Goal: Entertainment & Leisure: Consume media (video, audio)

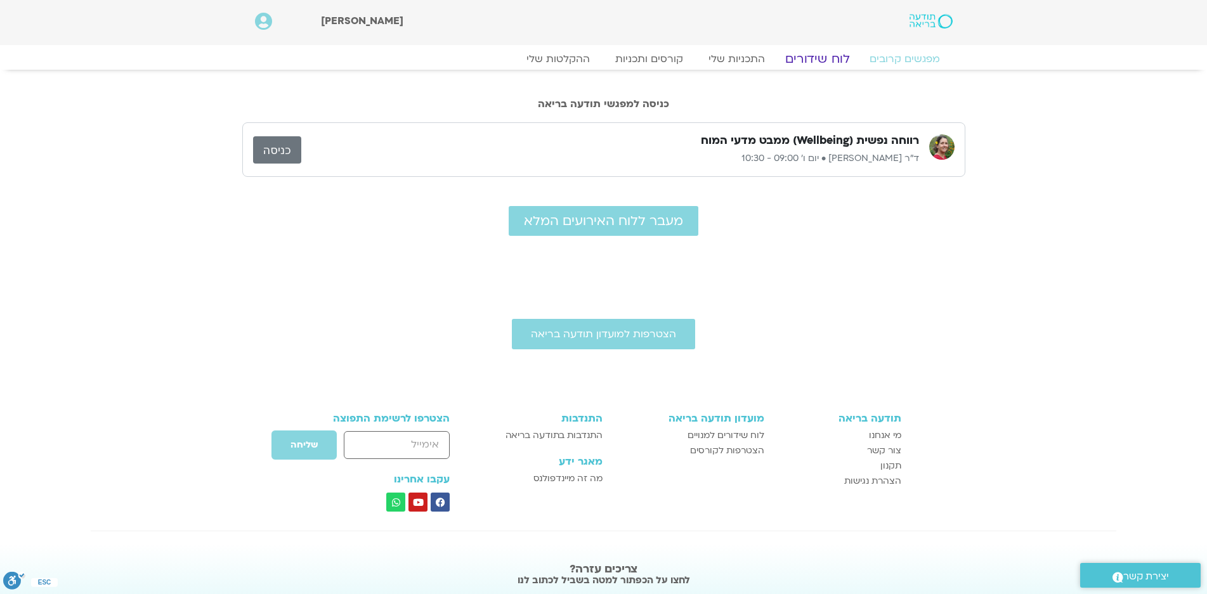
click at [815, 56] on link "לוח שידורים" at bounding box center [817, 58] width 95 height 15
click at [804, 59] on link "לוח שידורים" at bounding box center [817, 58] width 95 height 15
click at [812, 58] on link "לוח שידורים" at bounding box center [817, 58] width 95 height 15
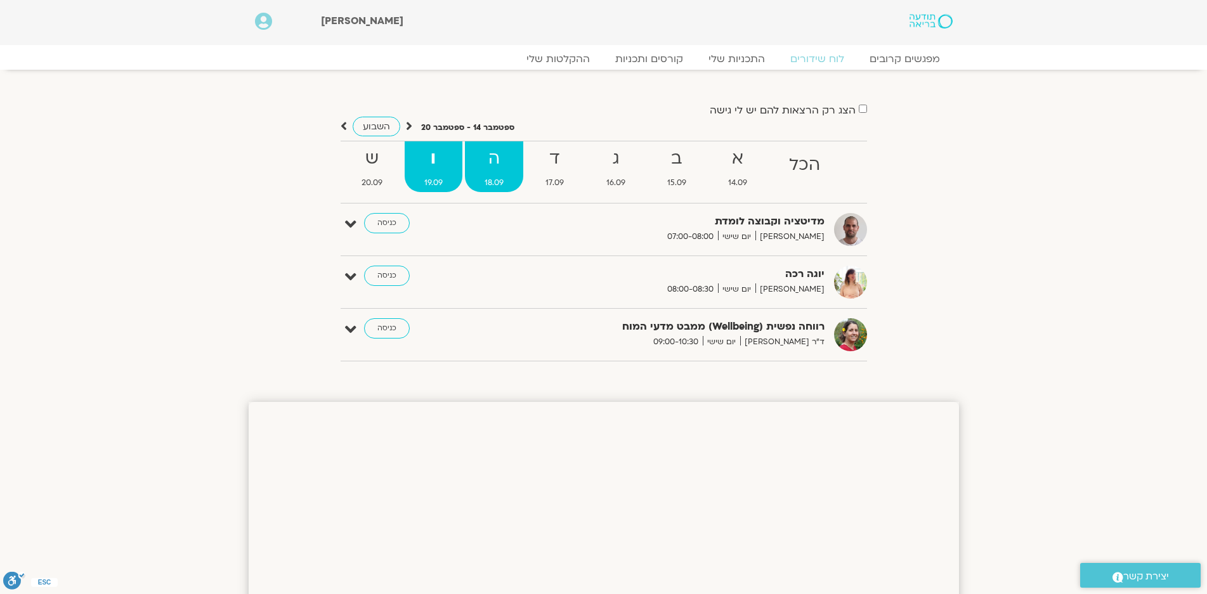
click at [494, 162] on strong "ה" at bounding box center [494, 159] width 58 height 29
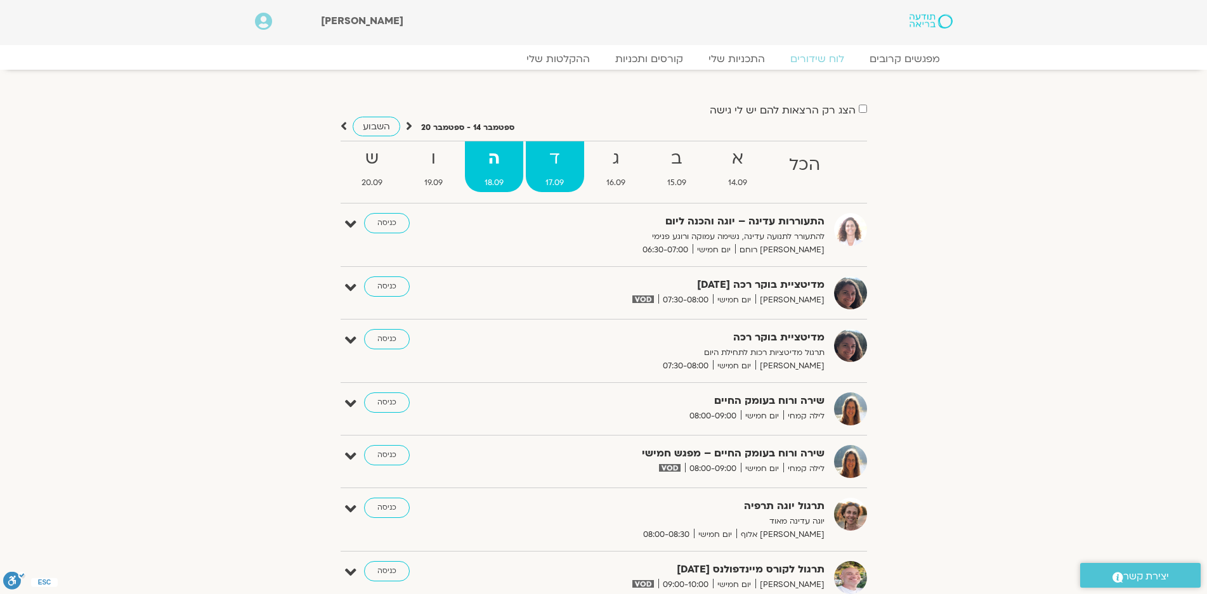
click at [561, 155] on strong "ד" at bounding box center [555, 159] width 58 height 29
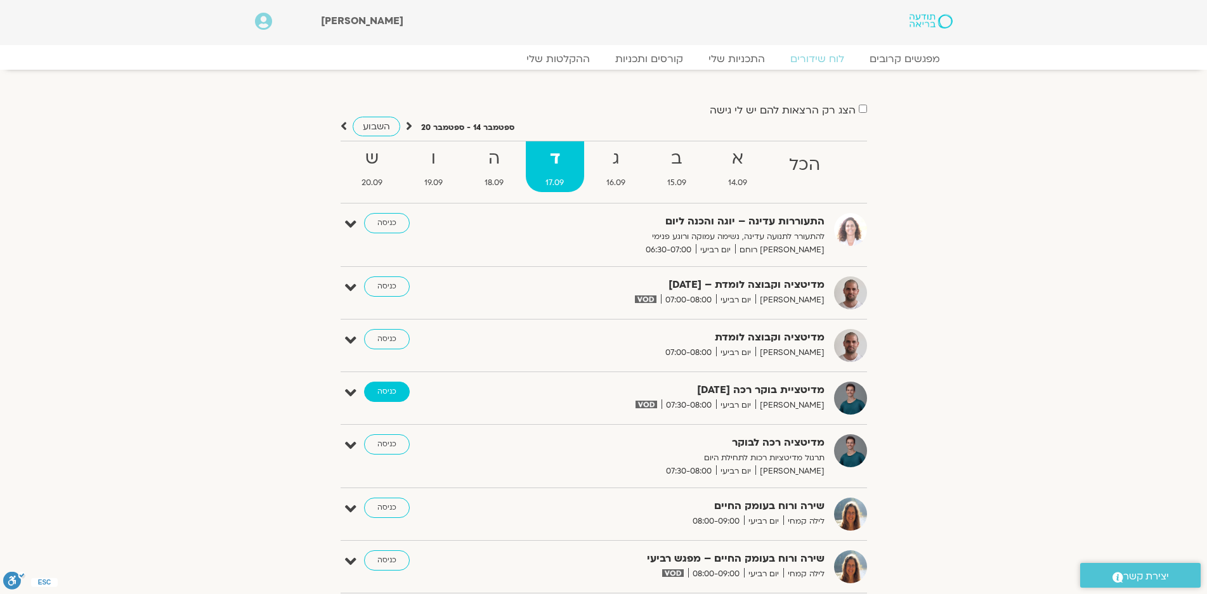
click at [394, 392] on link "כניסה" at bounding box center [387, 392] width 46 height 20
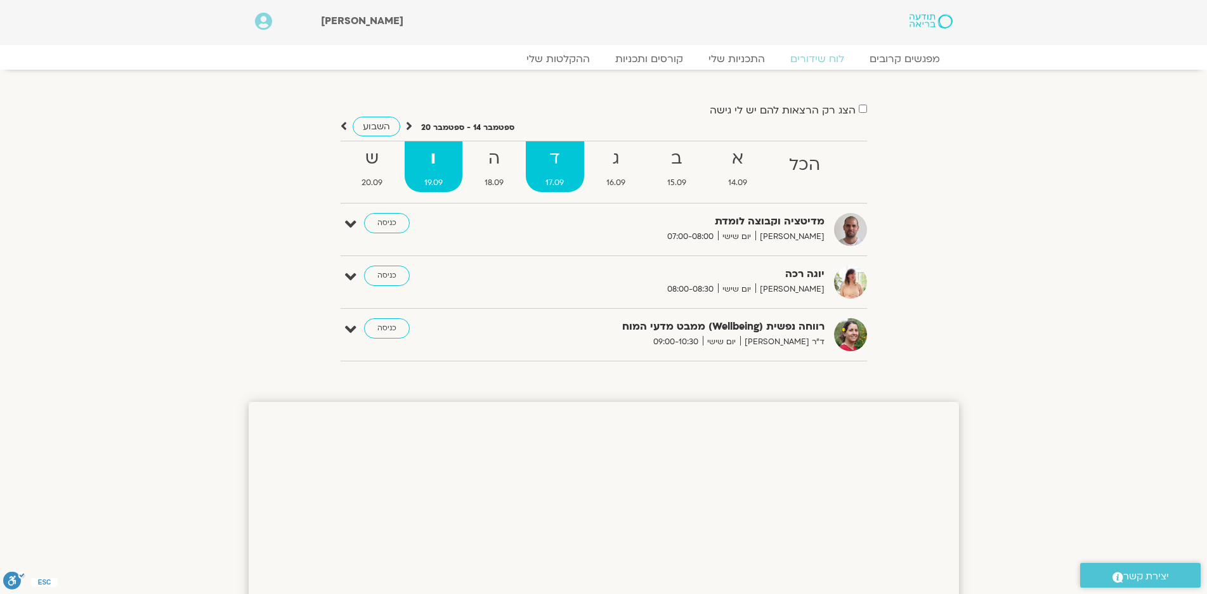
click at [565, 171] on strong "ד" at bounding box center [555, 159] width 58 height 29
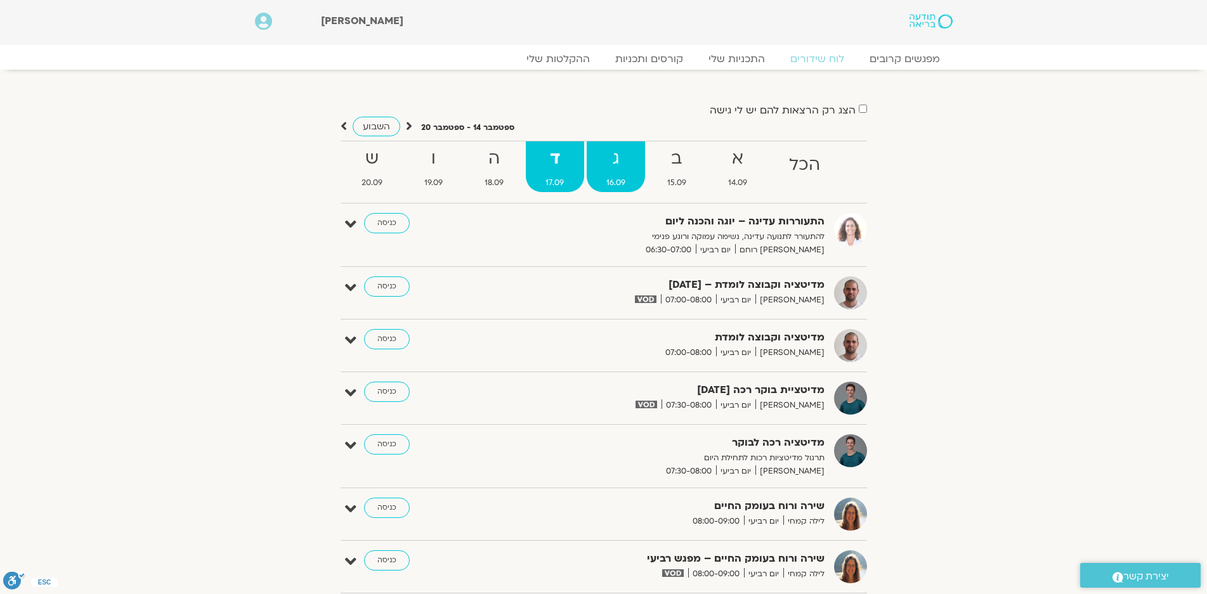
click at [608, 171] on strong "ג" at bounding box center [616, 159] width 58 height 29
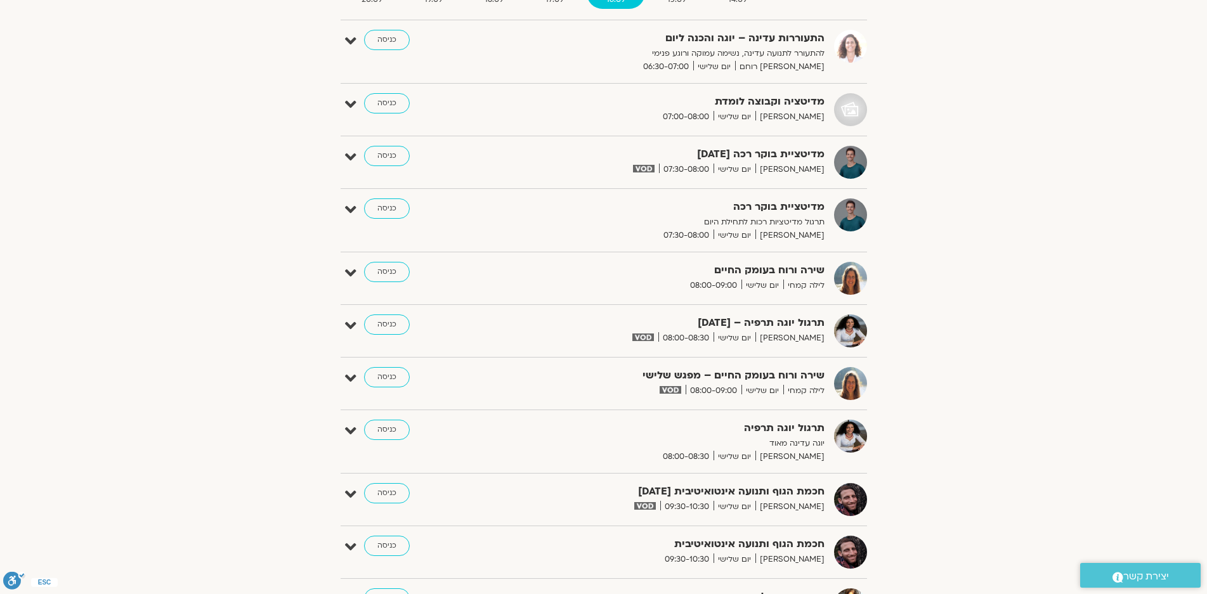
scroll to position [63, 0]
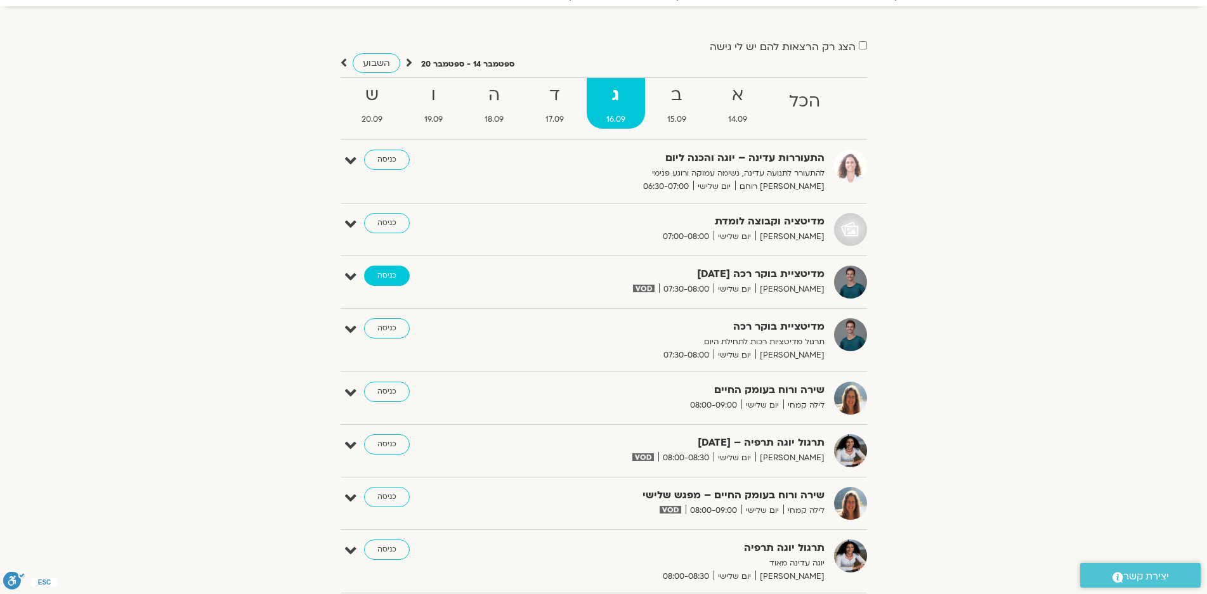
click at [387, 272] on link "כניסה" at bounding box center [387, 276] width 46 height 20
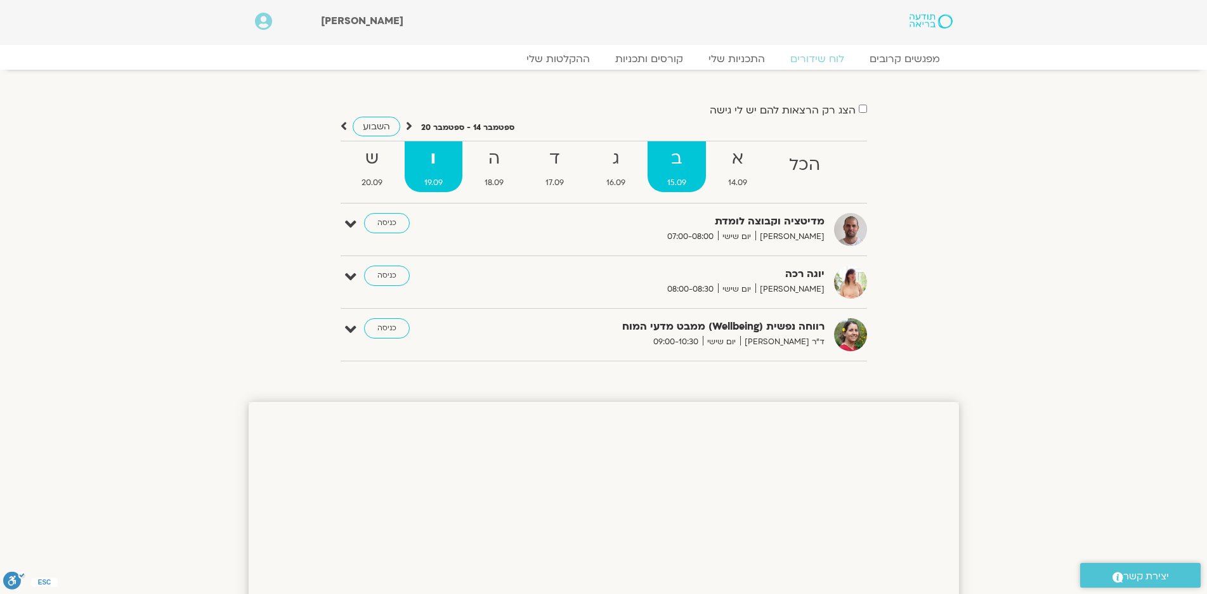
click at [670, 162] on strong "ב" at bounding box center [677, 159] width 58 height 29
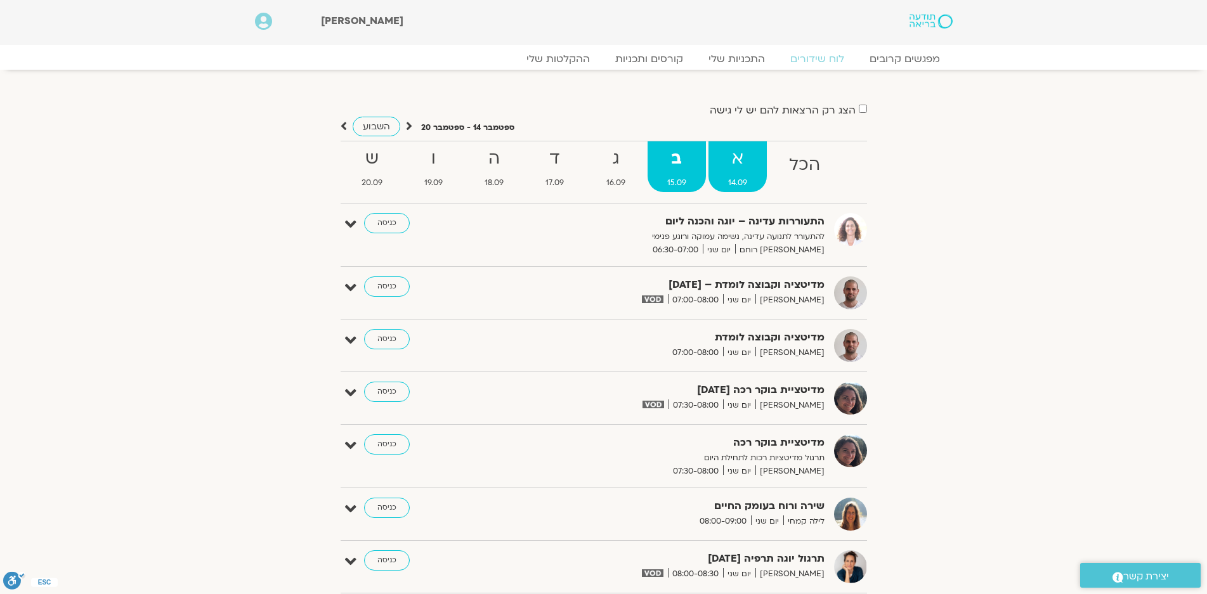
click at [737, 169] on strong "א" at bounding box center [738, 159] width 58 height 29
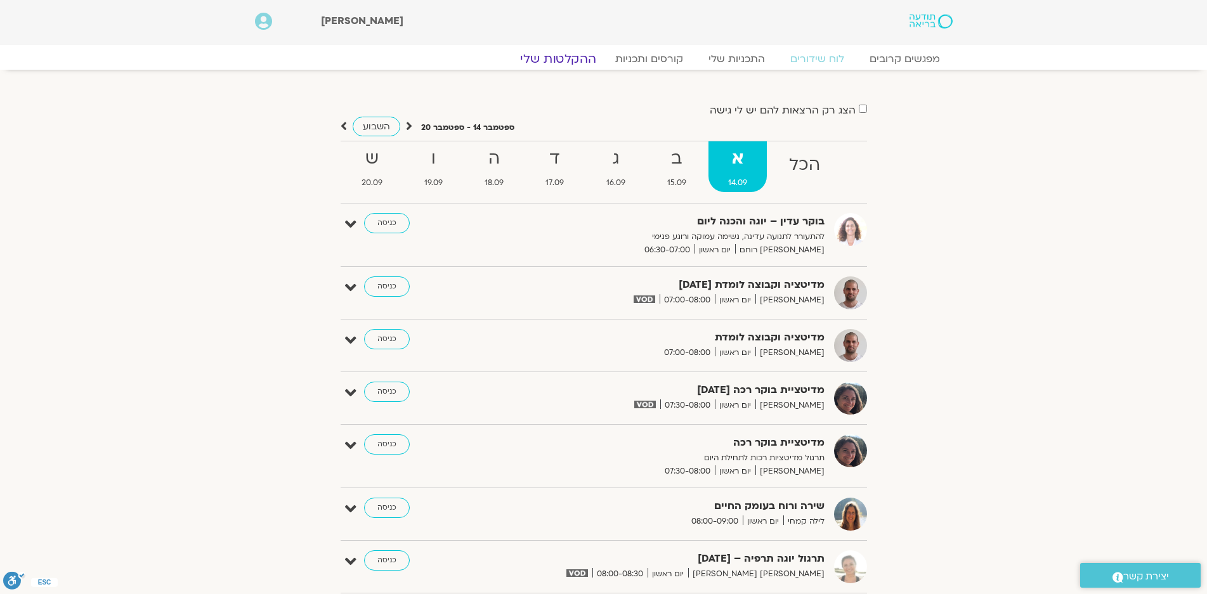
click at [575, 59] on link "ההקלטות שלי" at bounding box center [558, 58] width 107 height 15
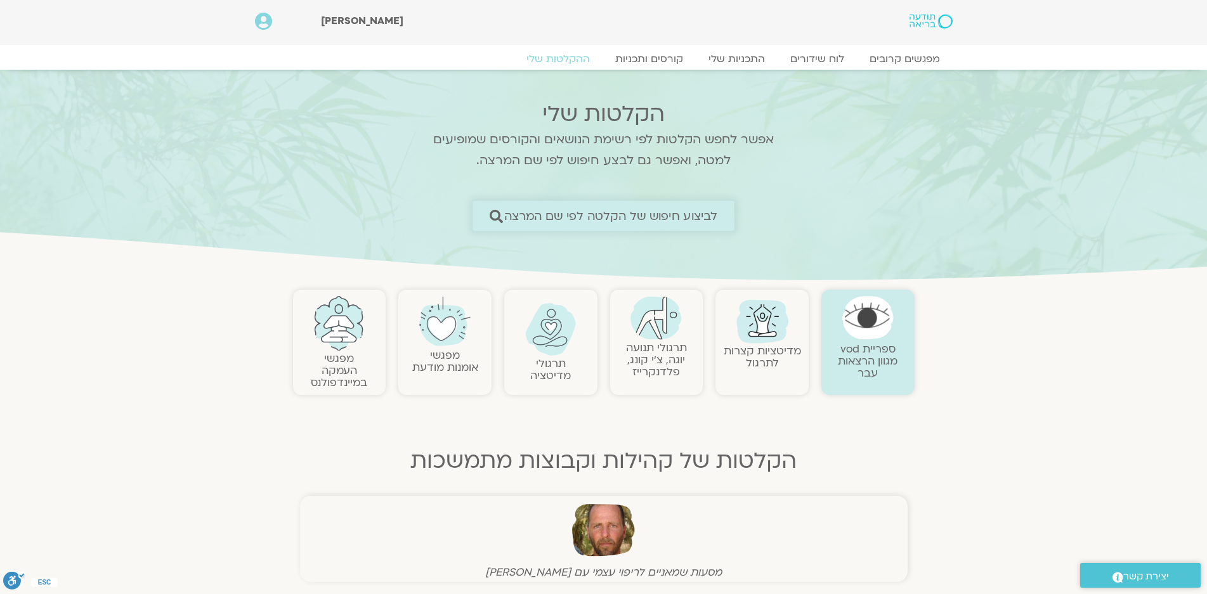
click at [674, 218] on span "לביצוע חיפוש של הקלטה לפי שם המרצה" at bounding box center [611, 215] width 214 height 13
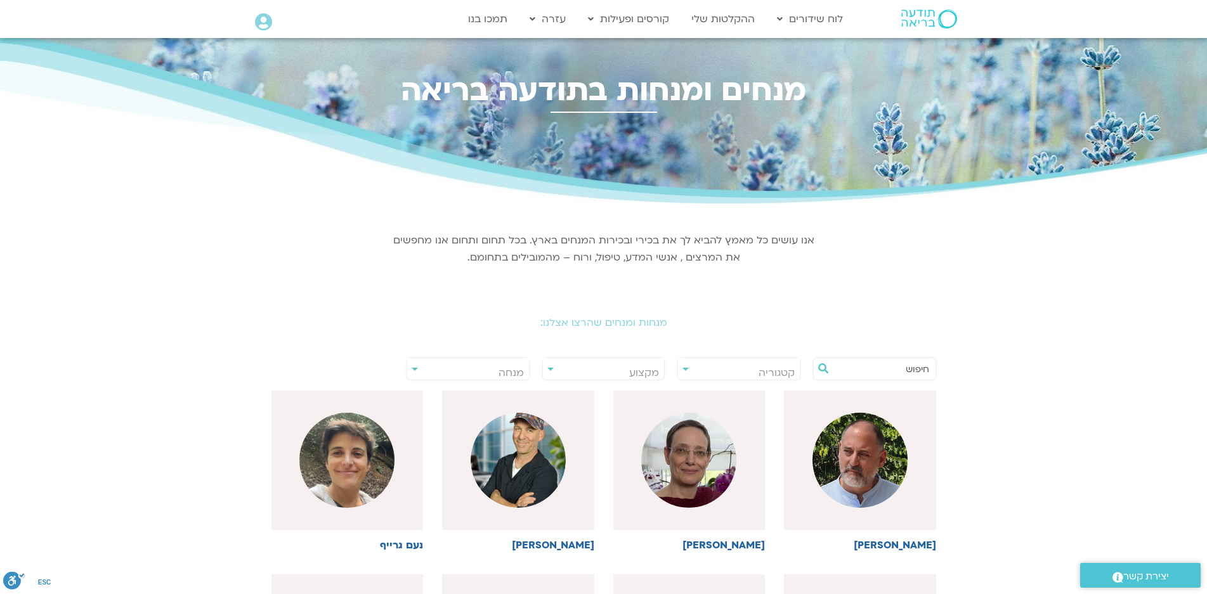
click at [919, 370] on input "text" at bounding box center [881, 369] width 96 height 22
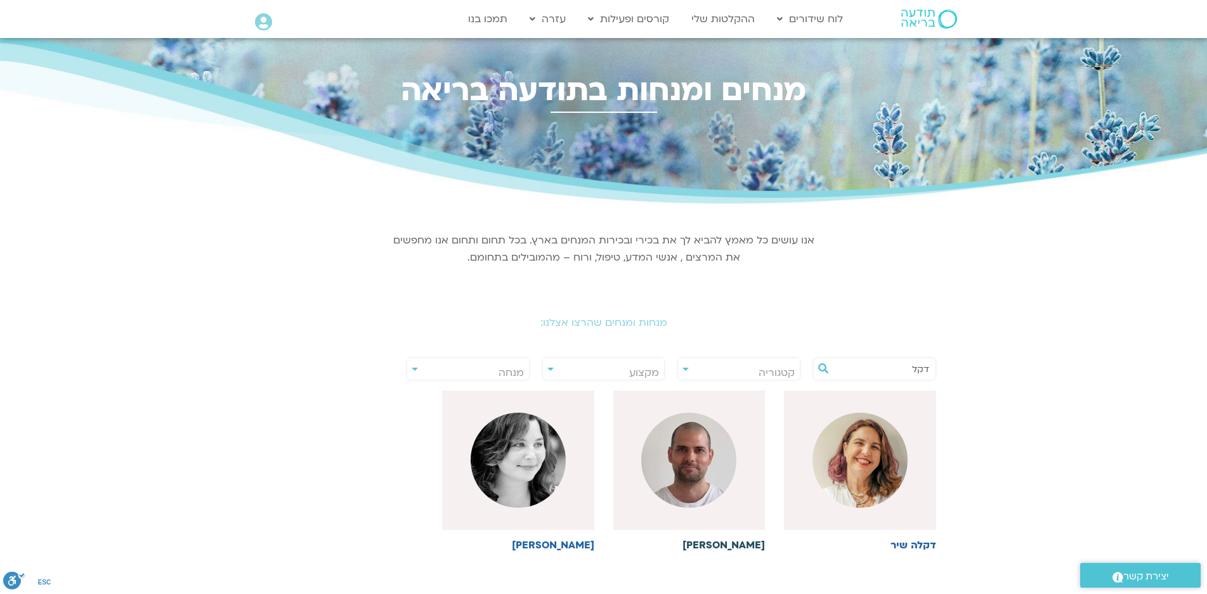
type input "דקל"
click at [670, 456] on img at bounding box center [688, 460] width 95 height 95
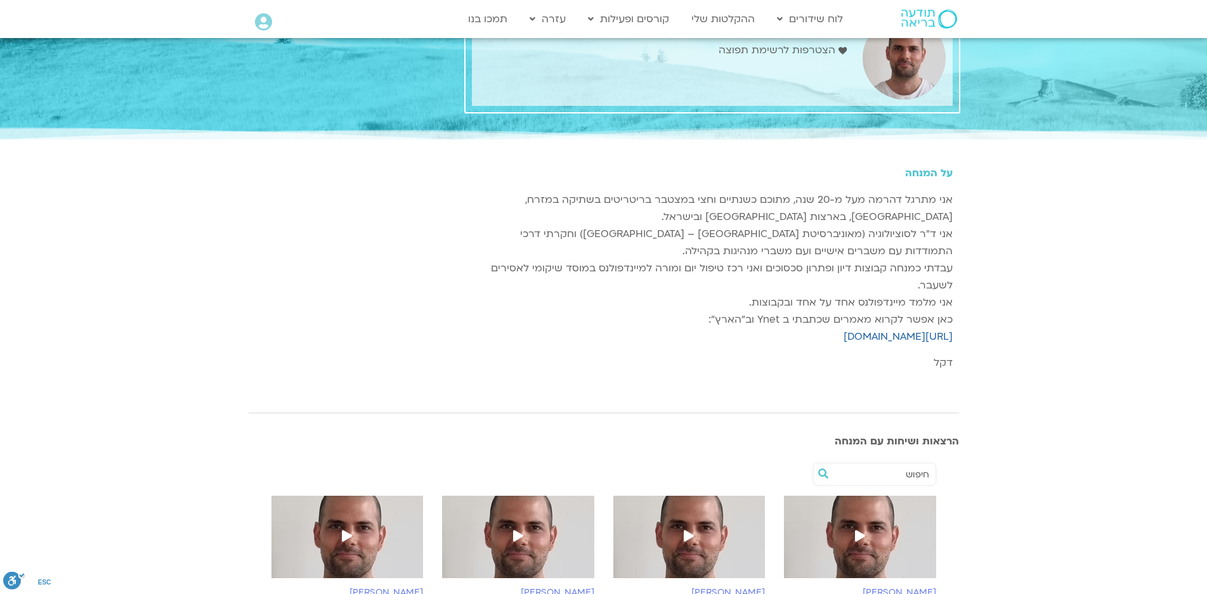
scroll to position [190, 0]
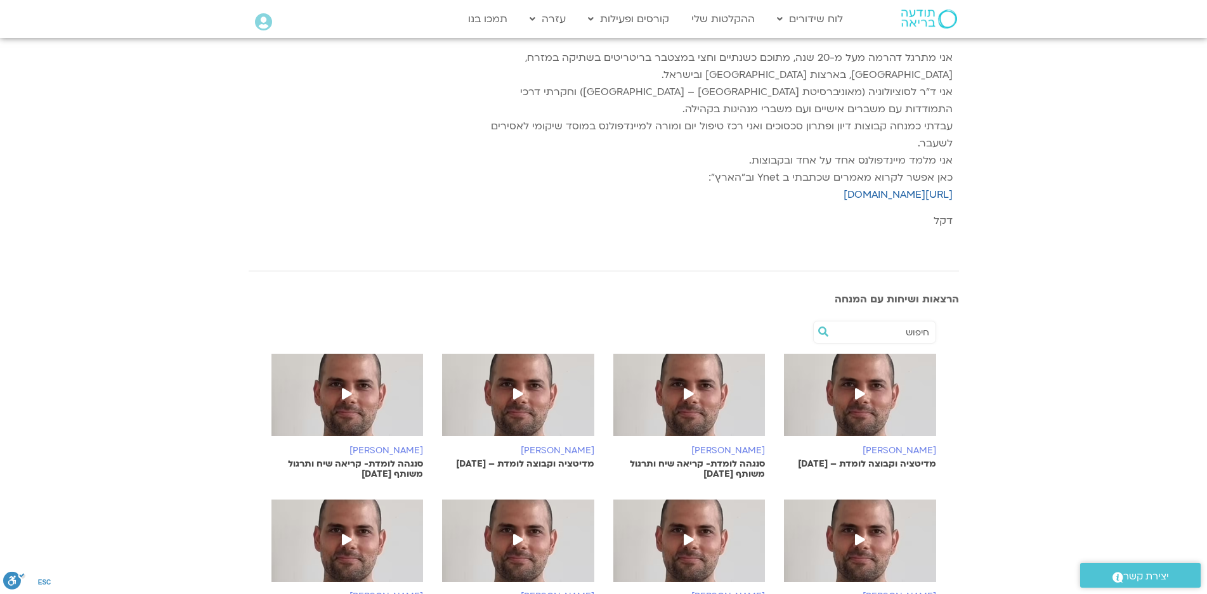
click at [691, 392] on icon at bounding box center [689, 393] width 10 height 11
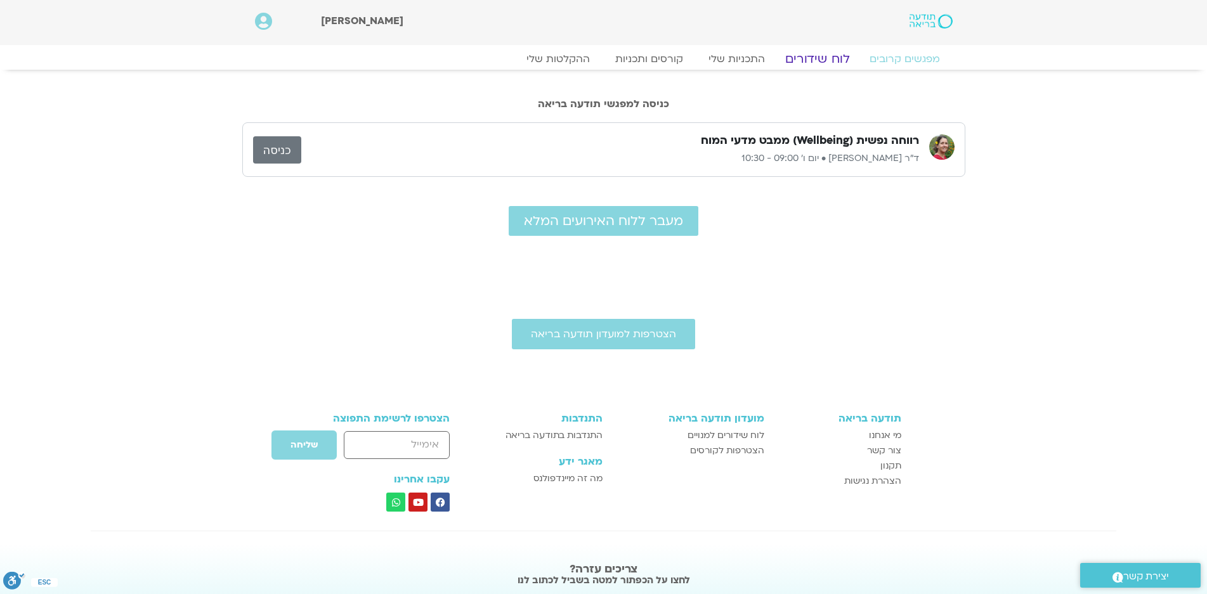
click at [813, 58] on link "לוח שידורים" at bounding box center [817, 58] width 95 height 15
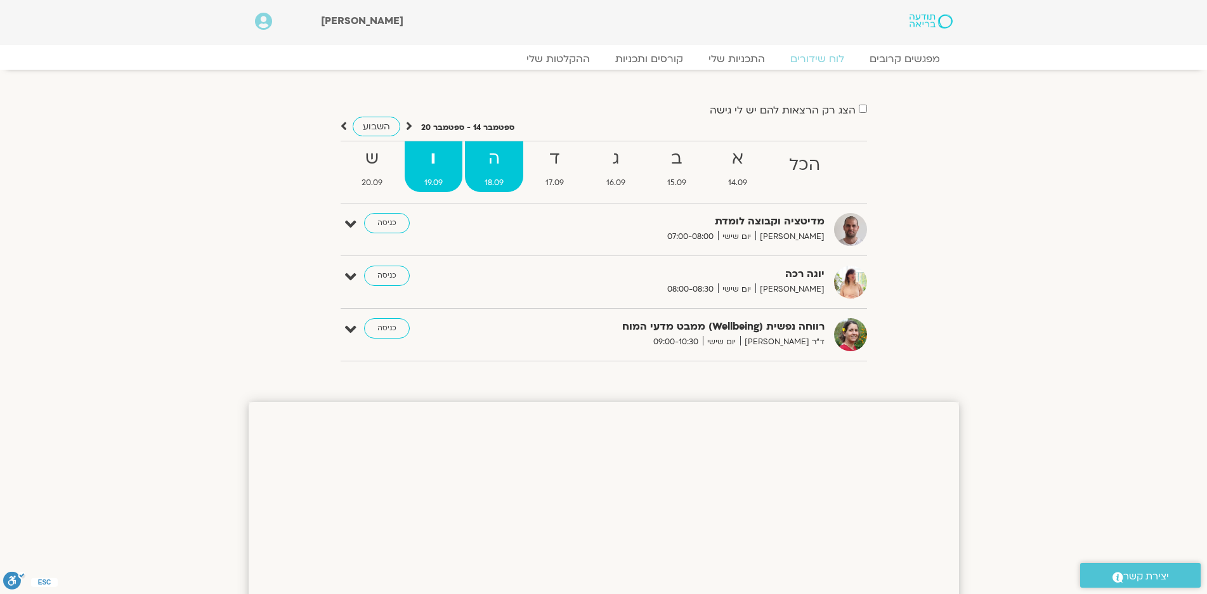
click at [484, 166] on strong "ה" at bounding box center [494, 159] width 58 height 29
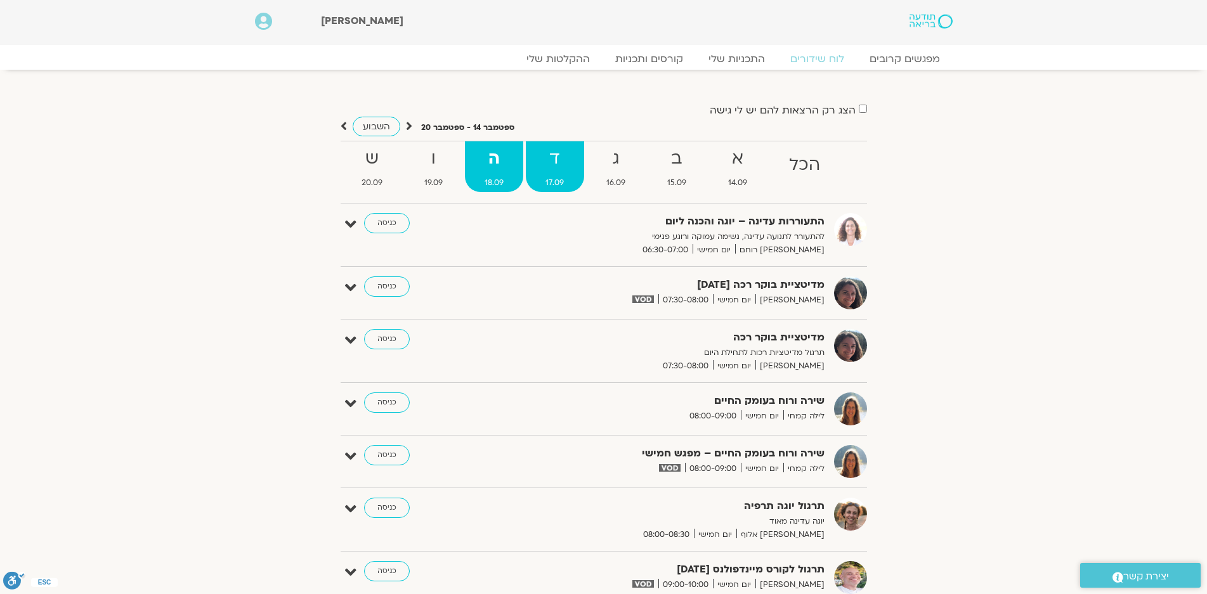
click at [542, 168] on strong "ד" at bounding box center [555, 159] width 58 height 29
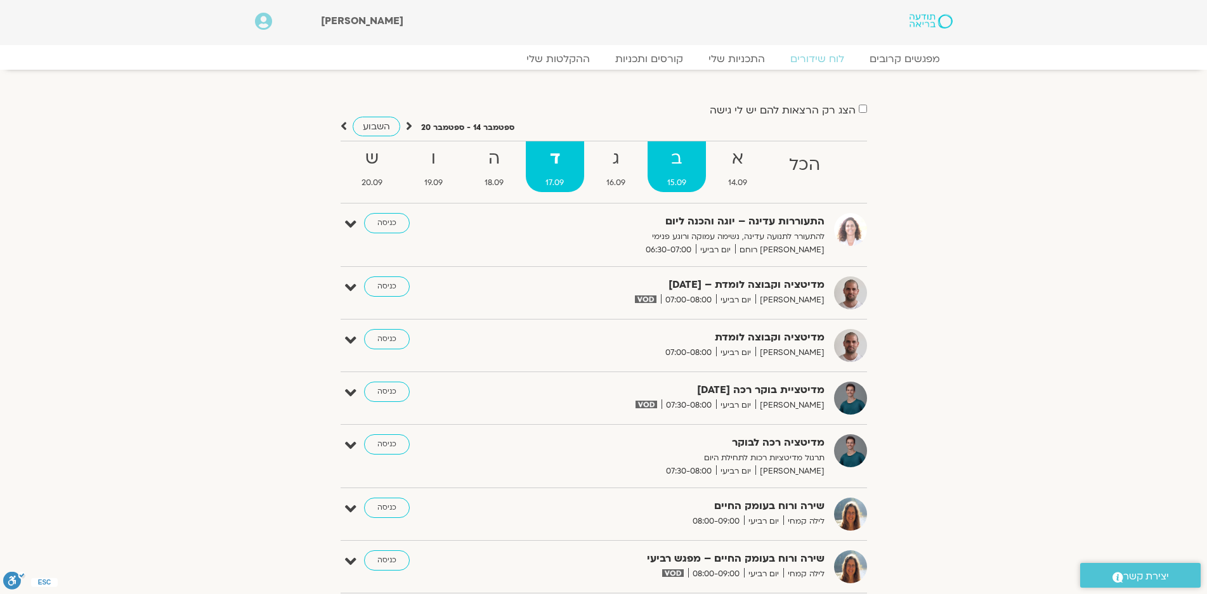
click at [672, 159] on strong "ב" at bounding box center [677, 159] width 58 height 29
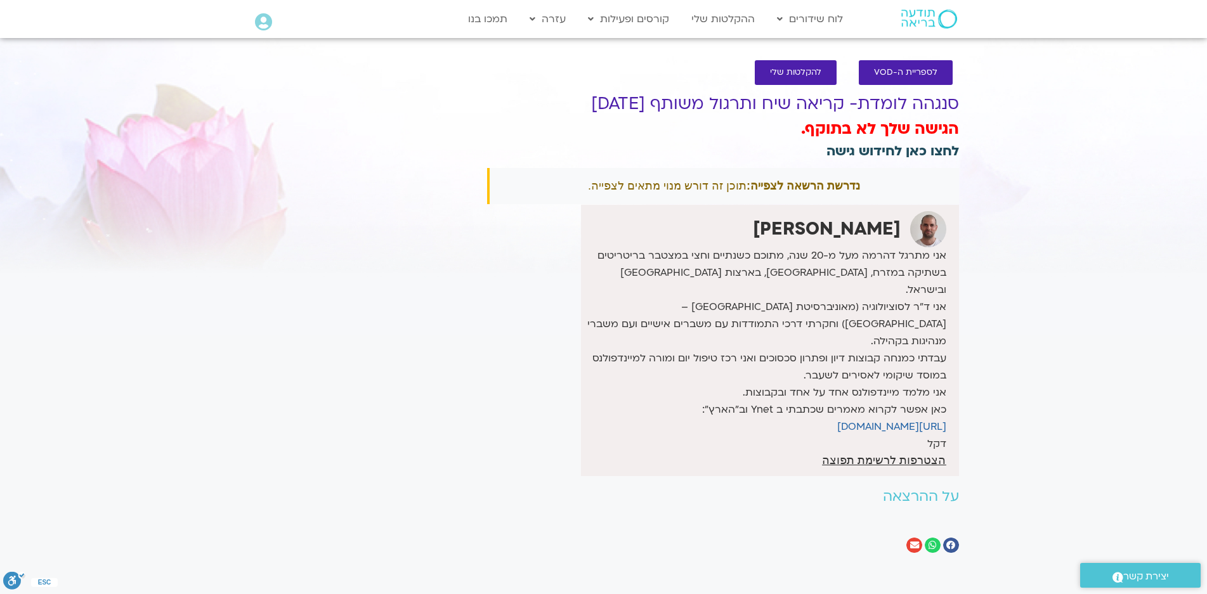
click at [873, 152] on link "לחצו כאן לחידוש גישה" at bounding box center [893, 151] width 133 height 18
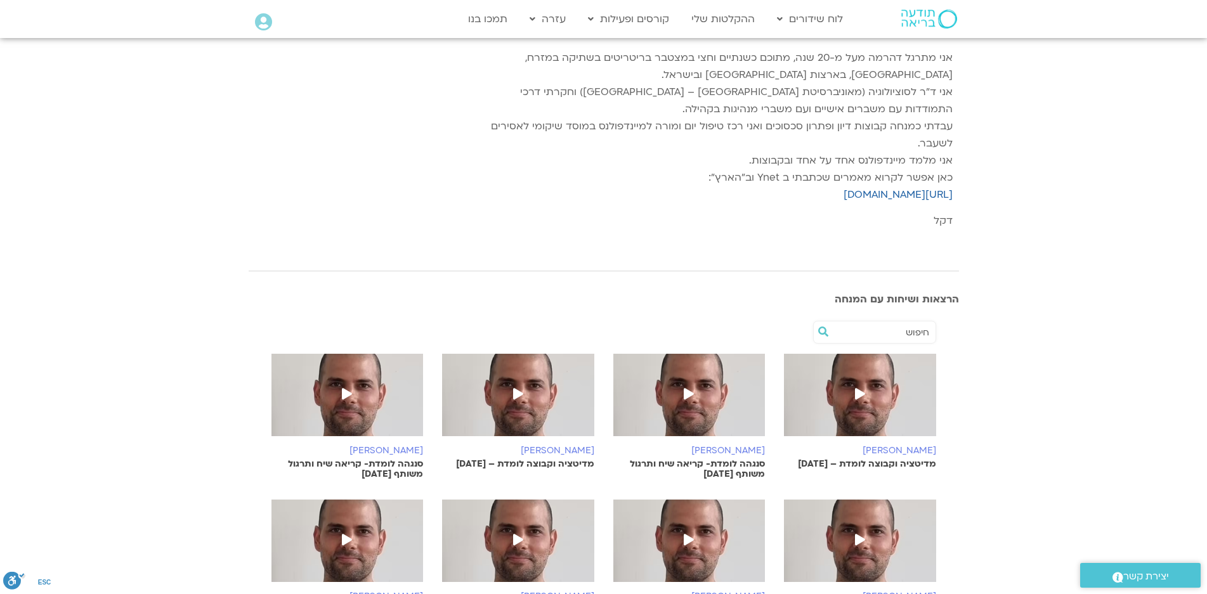
click at [856, 392] on icon at bounding box center [860, 393] width 10 height 11
click at [348, 392] on icon at bounding box center [347, 393] width 10 height 11
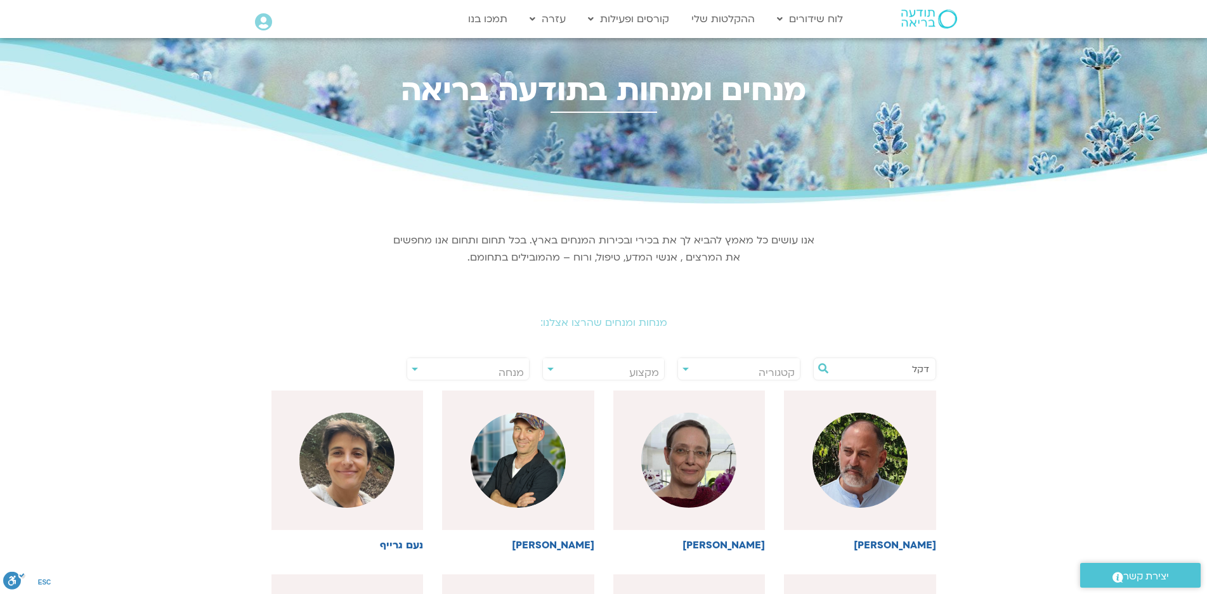
drag, startPoint x: 905, startPoint y: 367, endPoint x: 955, endPoint y: 364, distance: 50.8
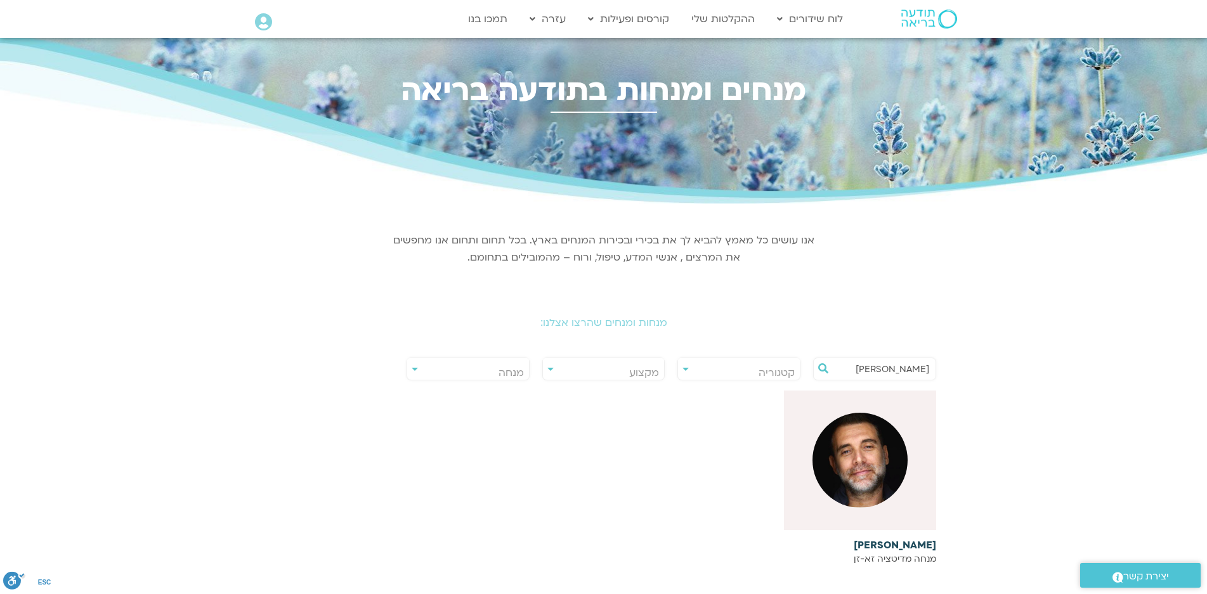
type input "סשה"
click at [853, 462] on img at bounding box center [860, 460] width 95 height 95
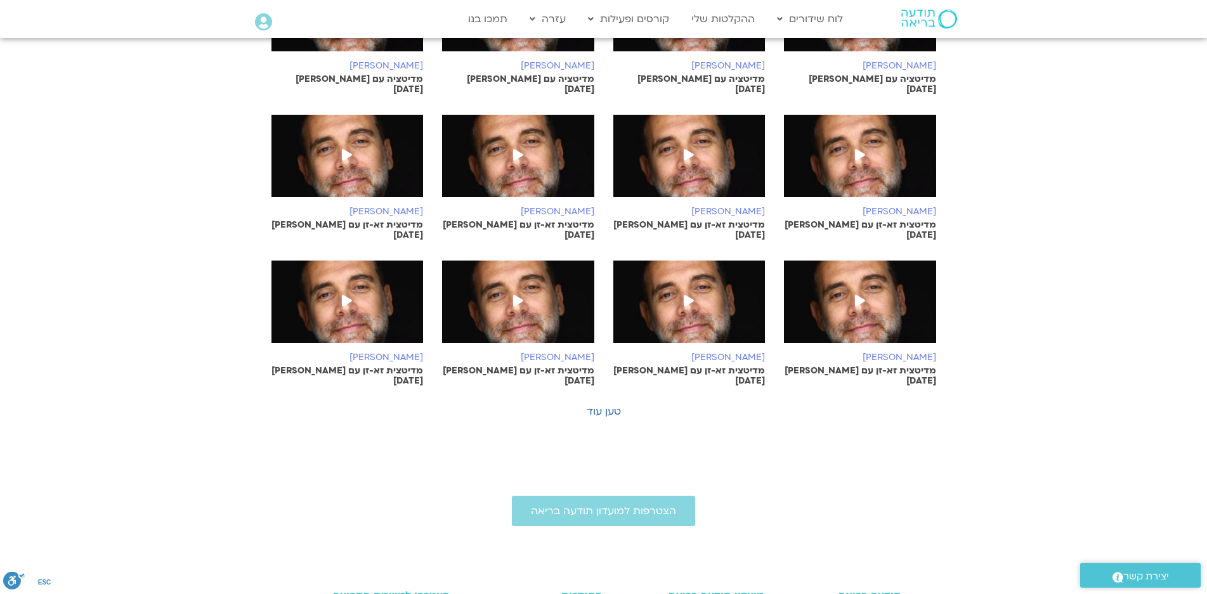
scroll to position [508, 0]
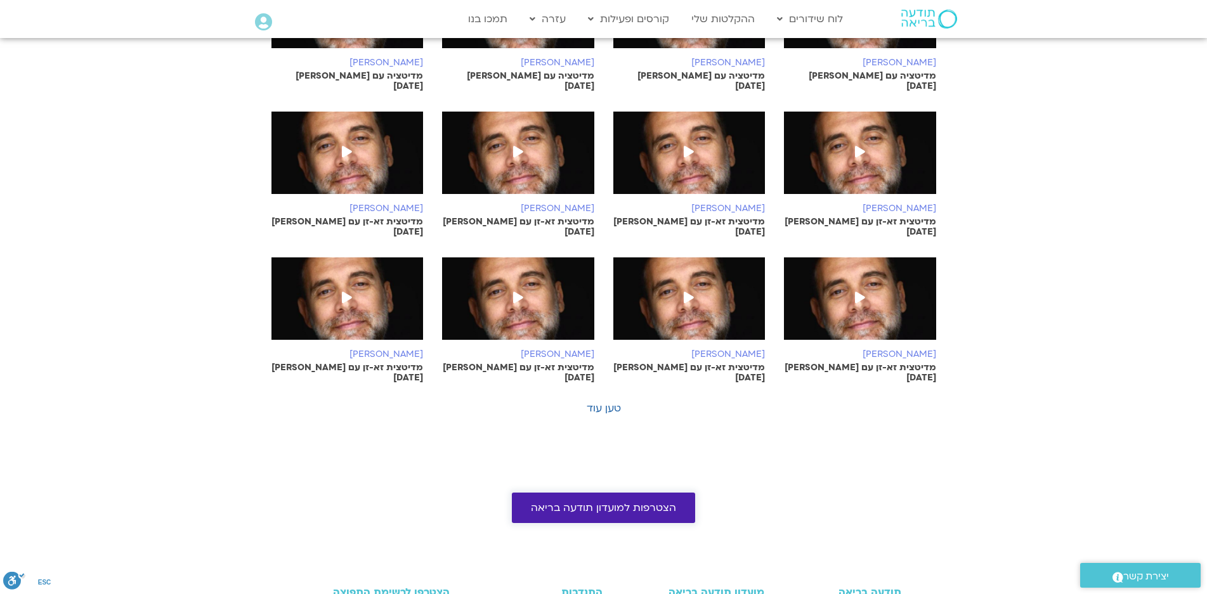
click at [627, 502] on span "הצטרפות למועדון תודעה בריאה" at bounding box center [603, 507] width 145 height 11
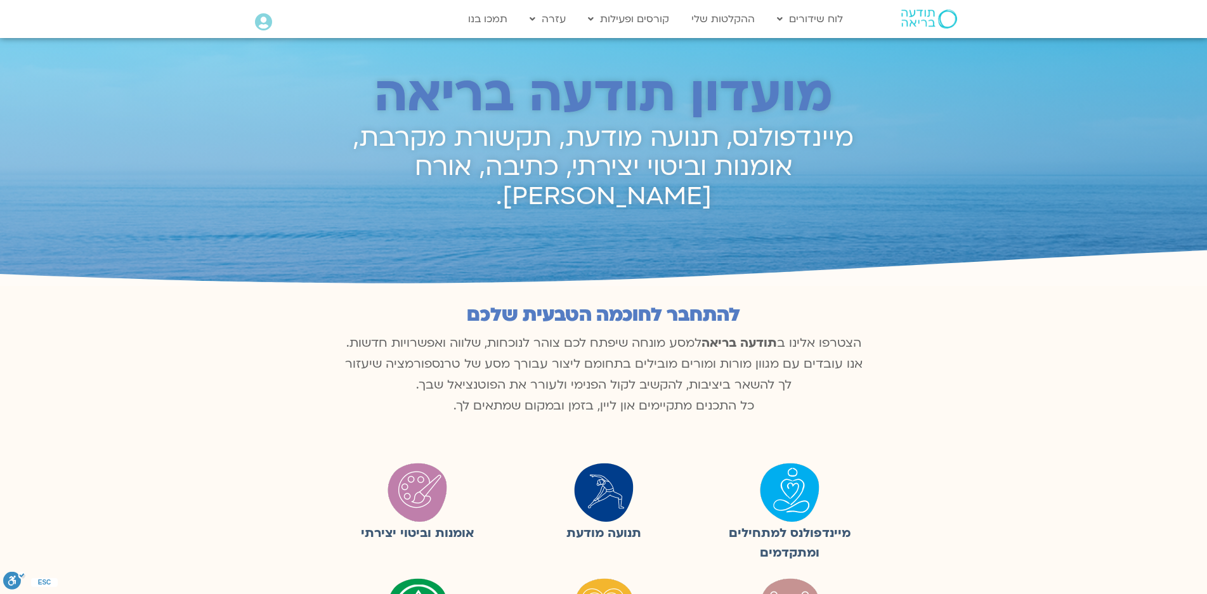
scroll to position [612, 0]
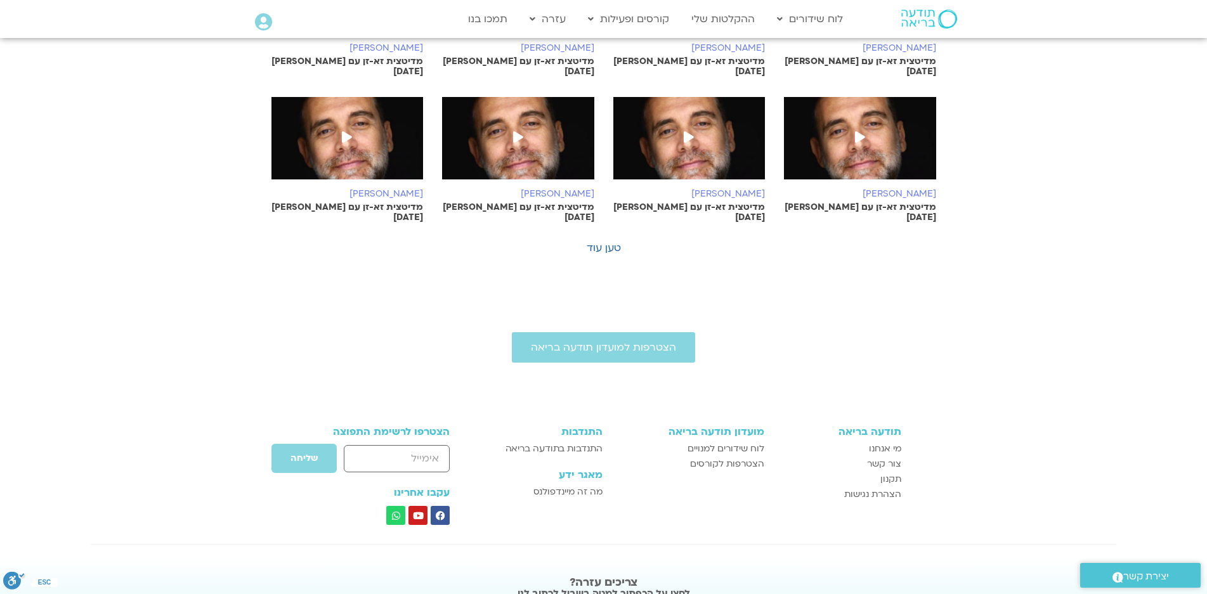
scroll to position [508, 0]
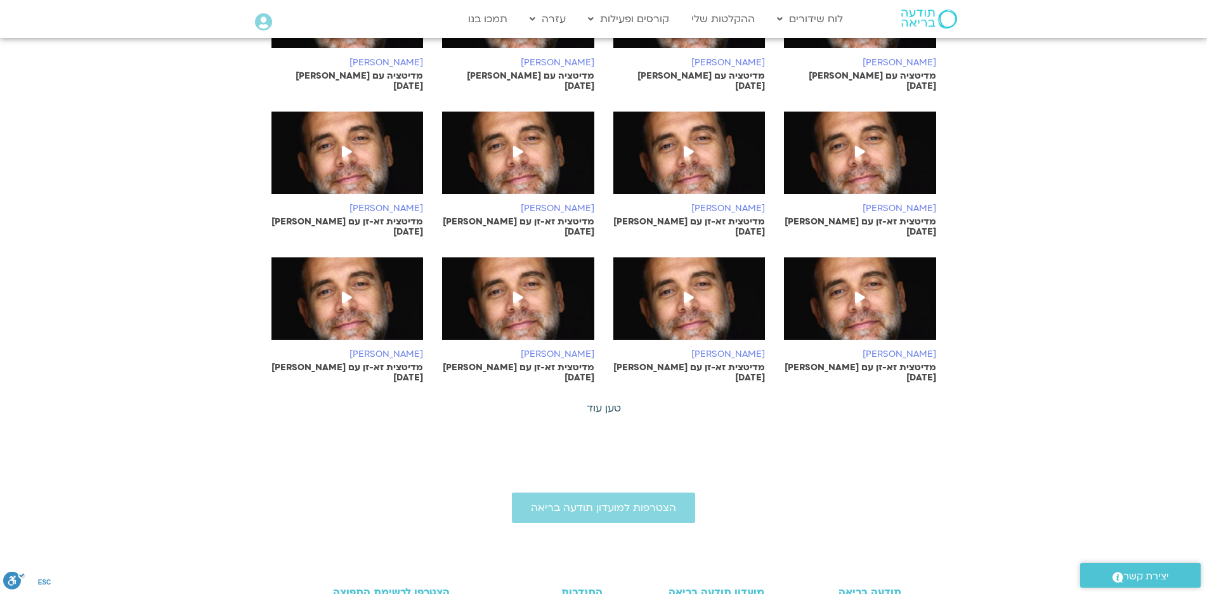
click at [606, 402] on link "טען עוד" at bounding box center [604, 409] width 34 height 14
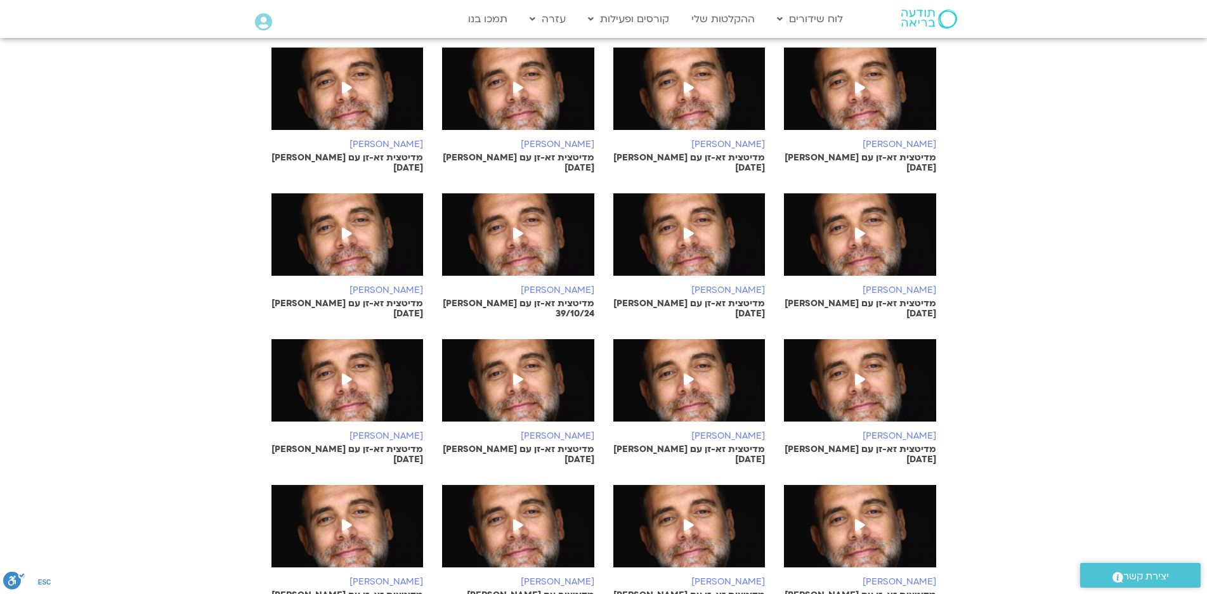
scroll to position [952, 0]
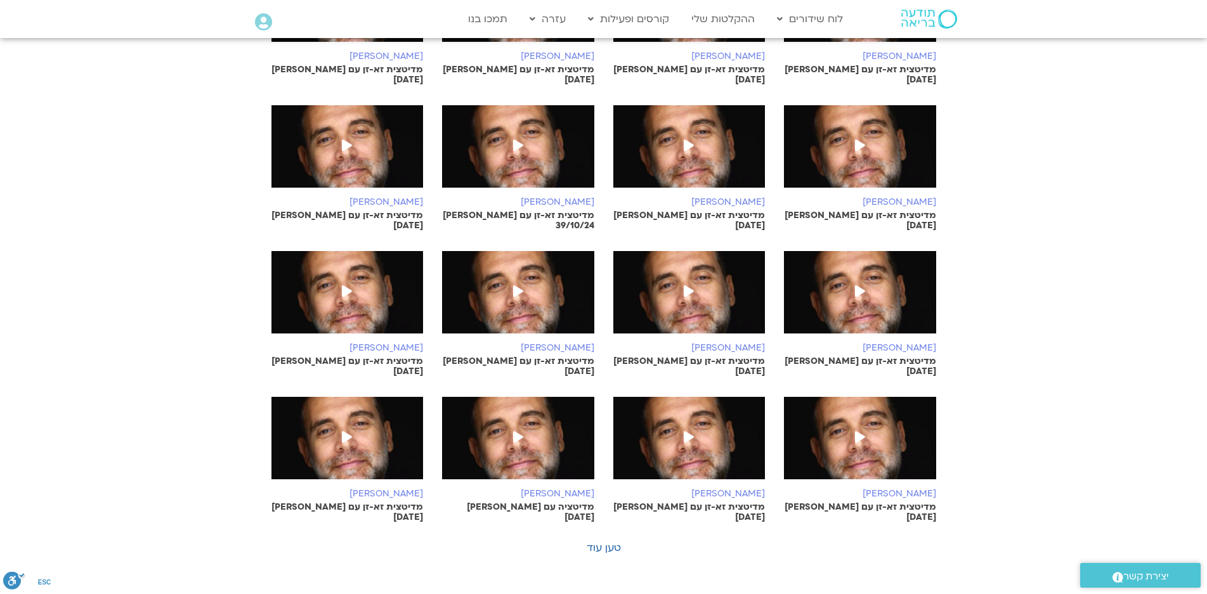
click at [855, 431] on icon at bounding box center [860, 436] width 10 height 11
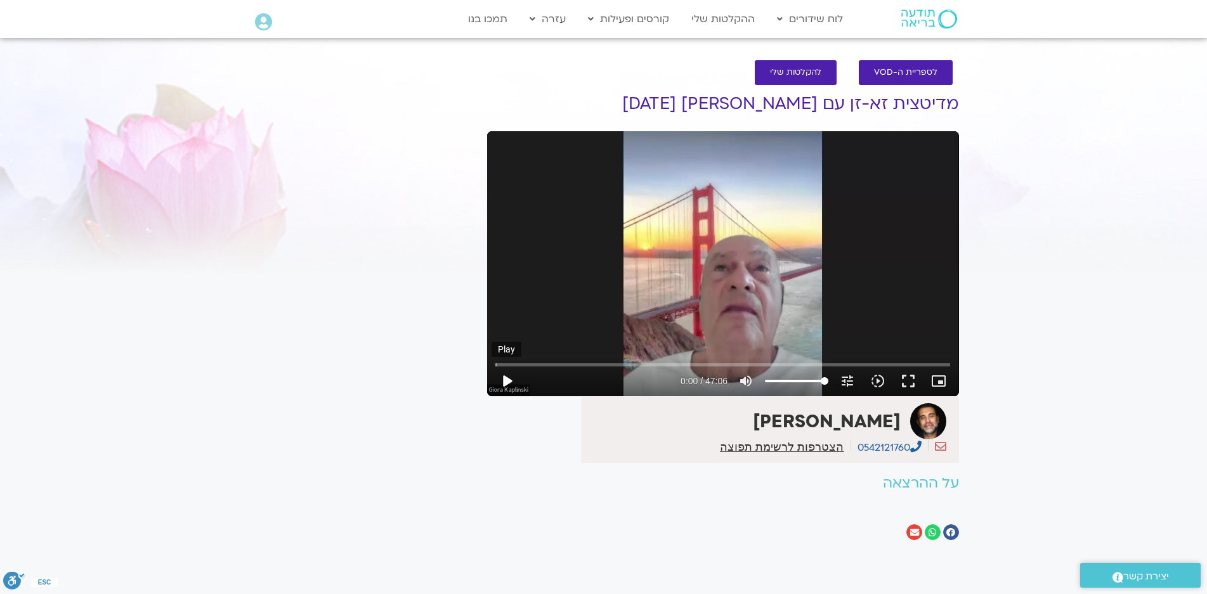
click at [509, 379] on button "play_arrow" at bounding box center [507, 381] width 30 height 30
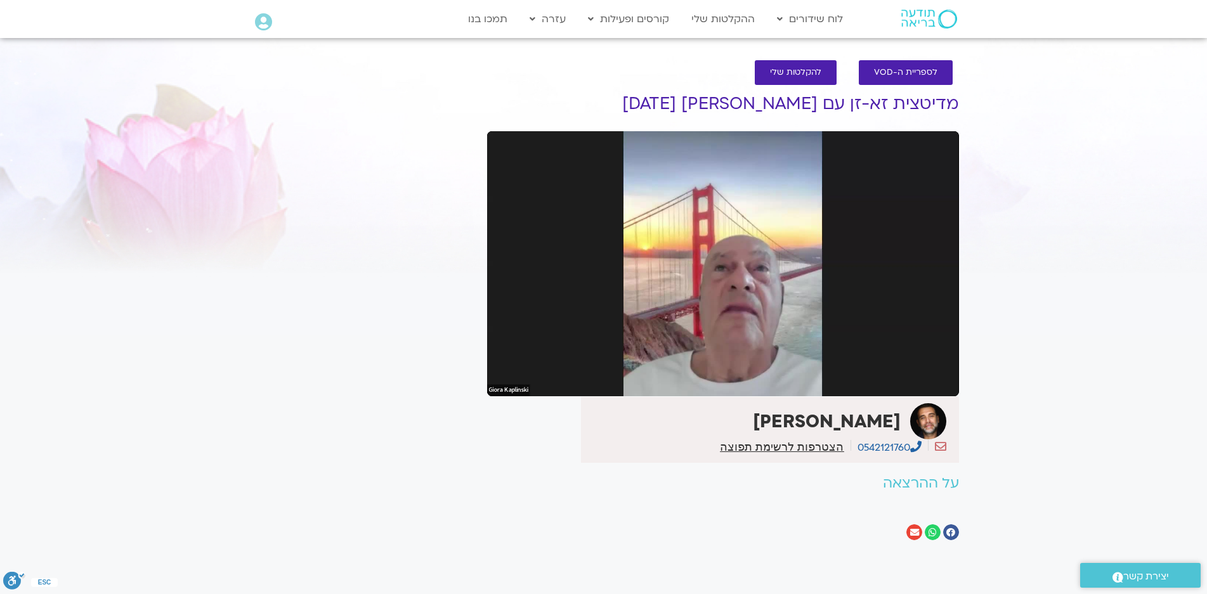
type input "18.415791"
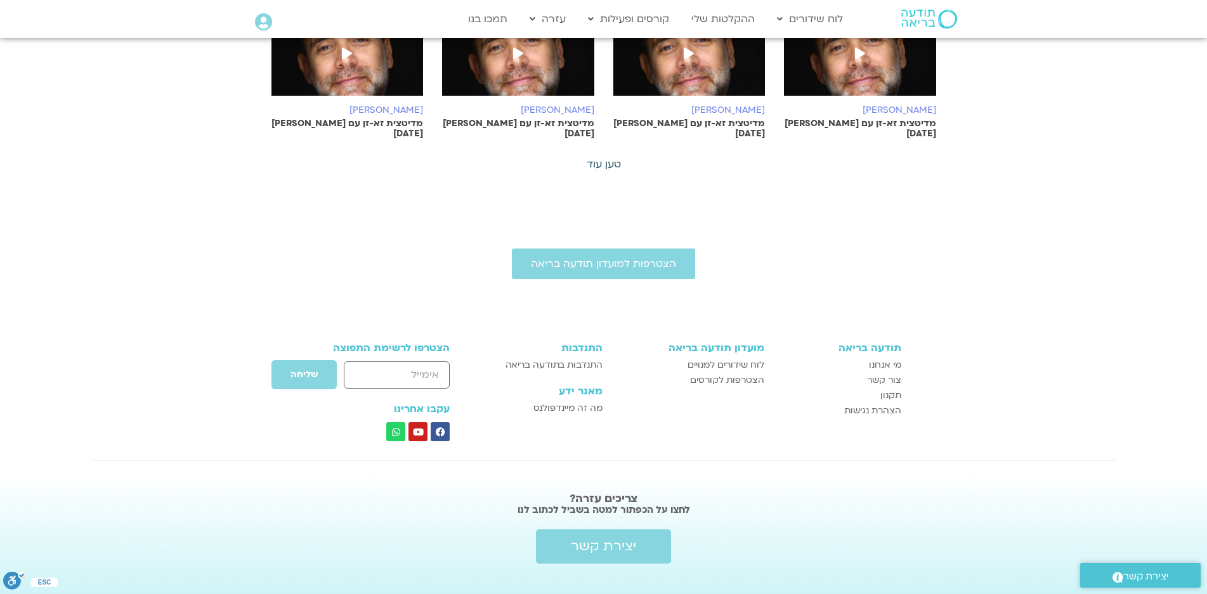
click at [606, 157] on link "טען עוד" at bounding box center [604, 164] width 34 height 14
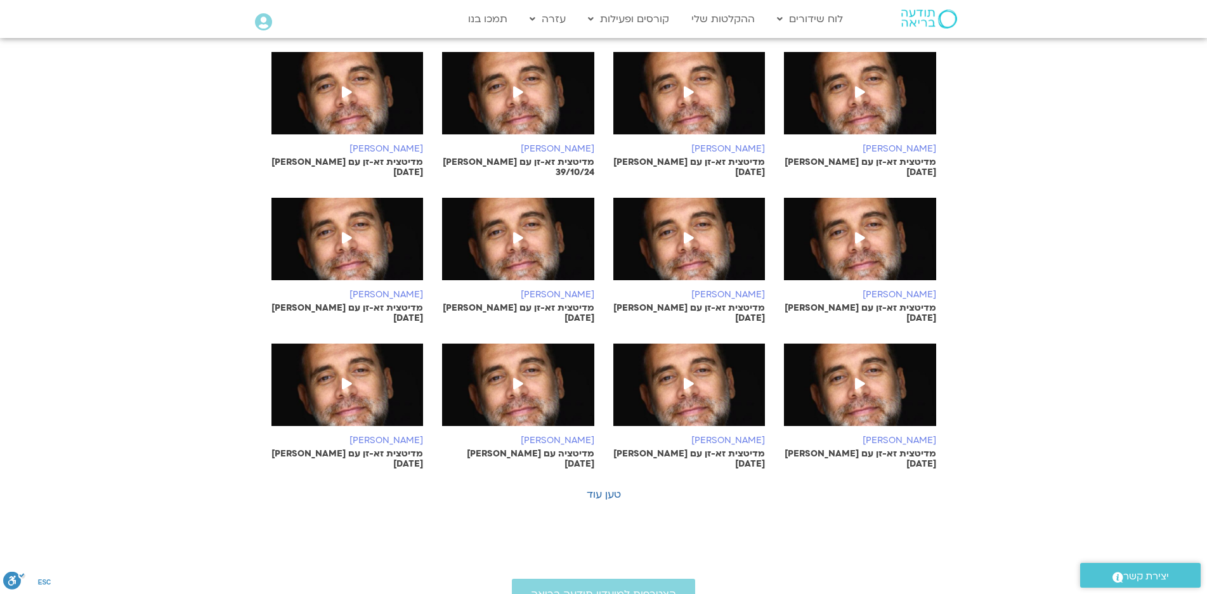
scroll to position [1005, 0]
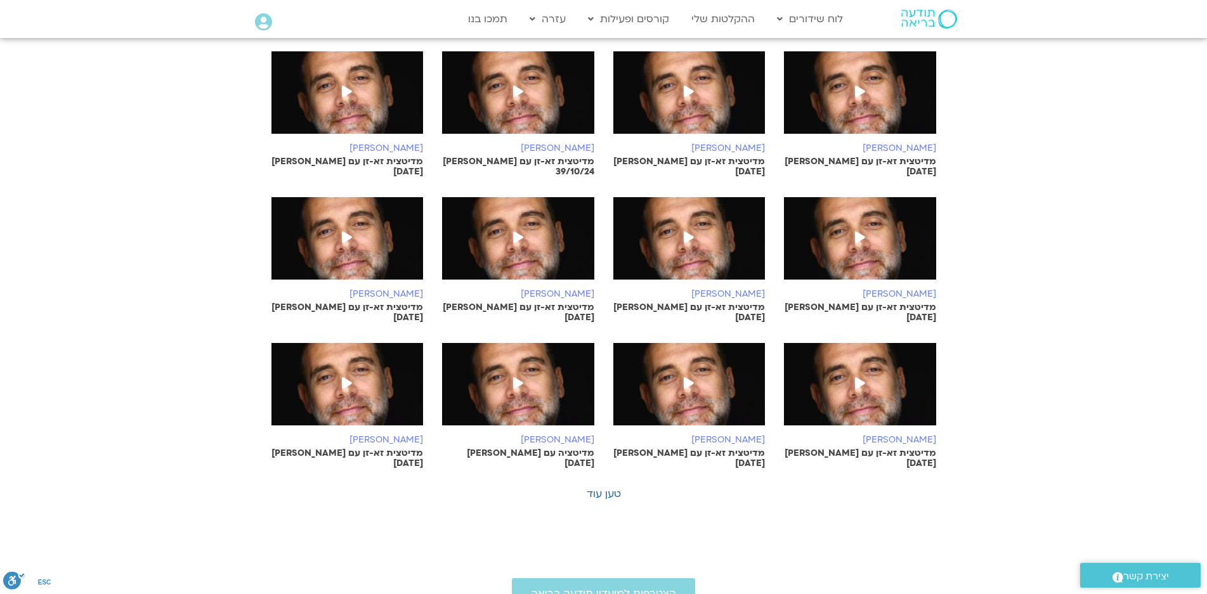
click at [515, 377] on icon at bounding box center [518, 382] width 10 height 11
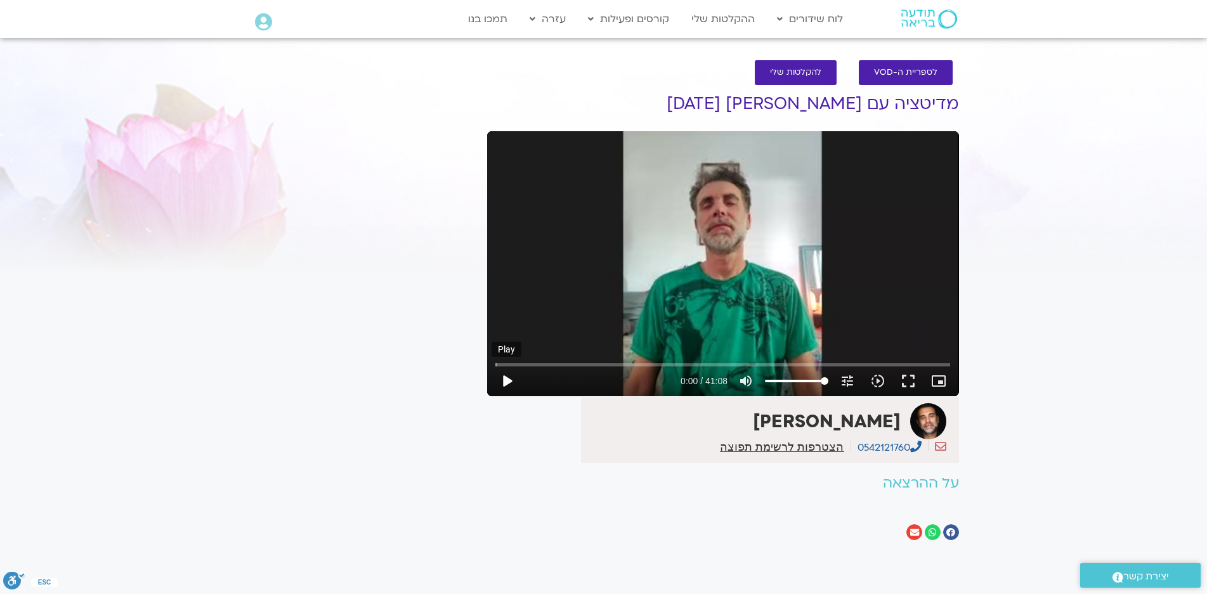
click at [508, 380] on button "play_arrow" at bounding box center [507, 381] width 30 height 30
click at [508, 380] on button "pause" at bounding box center [507, 381] width 30 height 30
drag, startPoint x: 499, startPoint y: 365, endPoint x: 480, endPoint y: 356, distance: 21.8
click at [495, 365] on input "Seek" at bounding box center [722, 365] width 455 height 8
drag, startPoint x: 909, startPoint y: 378, endPoint x: 1080, endPoint y: 381, distance: 171.3
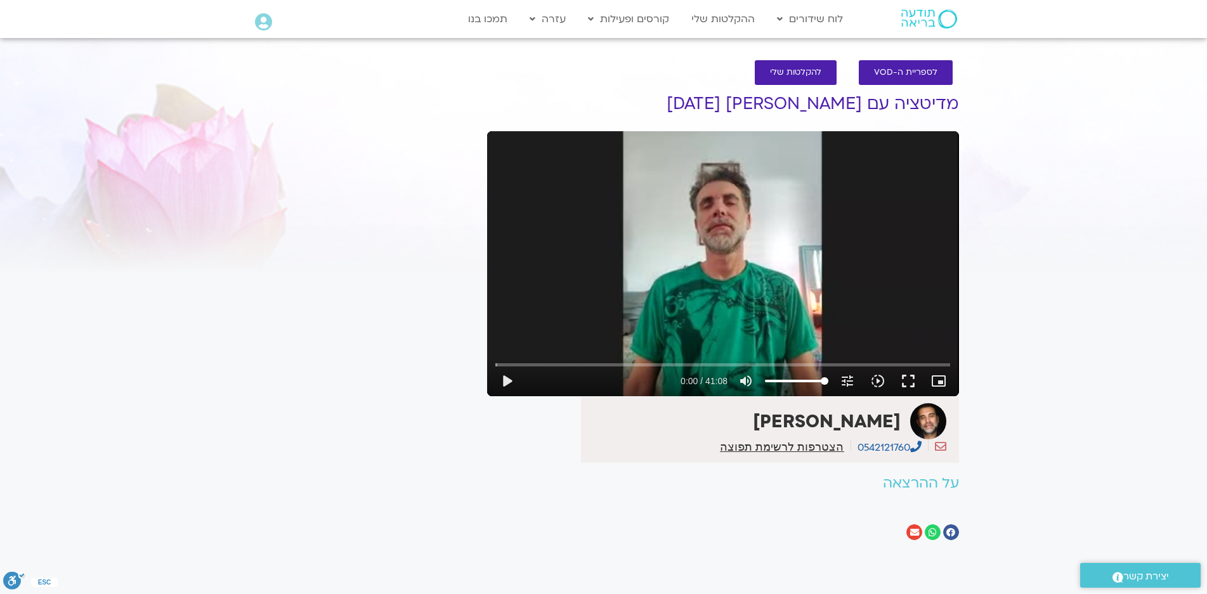
click at [909, 375] on button "fullscreen" at bounding box center [908, 381] width 30 height 30
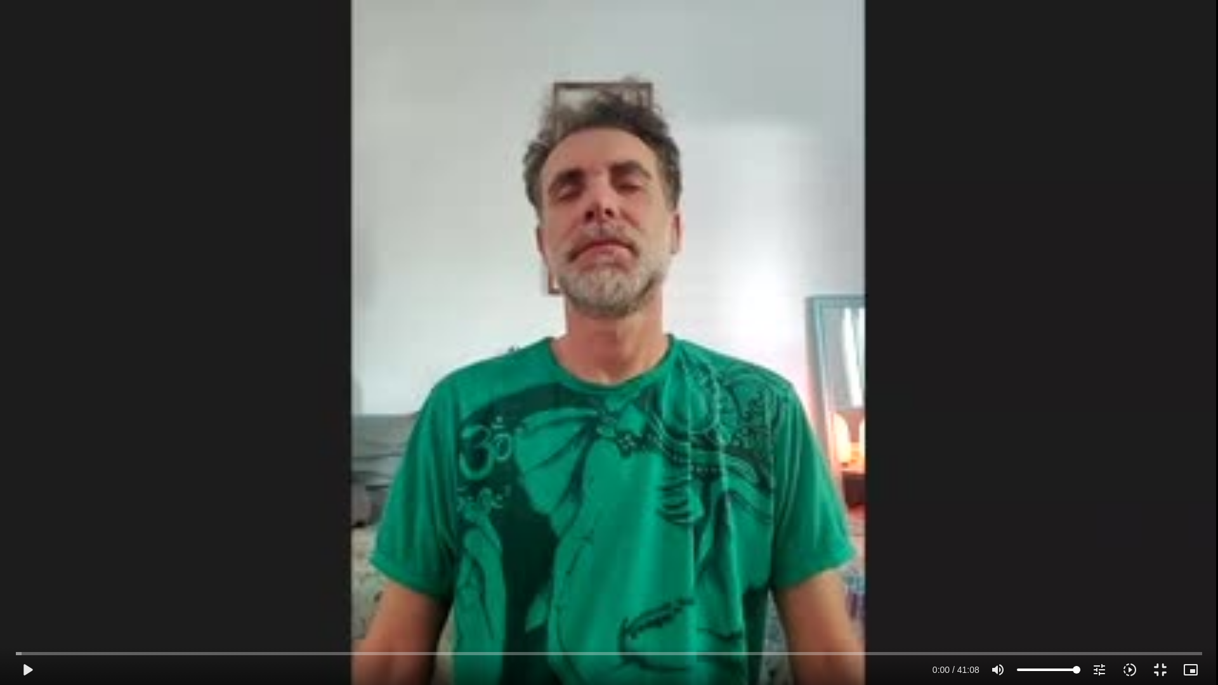
click at [1207, 313] on div "Skip Ad 38:03 play_arrow 0:00 / 41:08 volume_up Mute tune Resolution Auto 240p …" at bounding box center [609, 342] width 1218 height 685
click at [95, 594] on input "Seek" at bounding box center [609, 654] width 1186 height 8
click at [79, 594] on input "Seek" at bounding box center [609, 654] width 1186 height 8
click at [65, 594] on input "Seek" at bounding box center [609, 654] width 1186 height 8
click at [53, 594] on input "Seek" at bounding box center [609, 654] width 1186 height 8
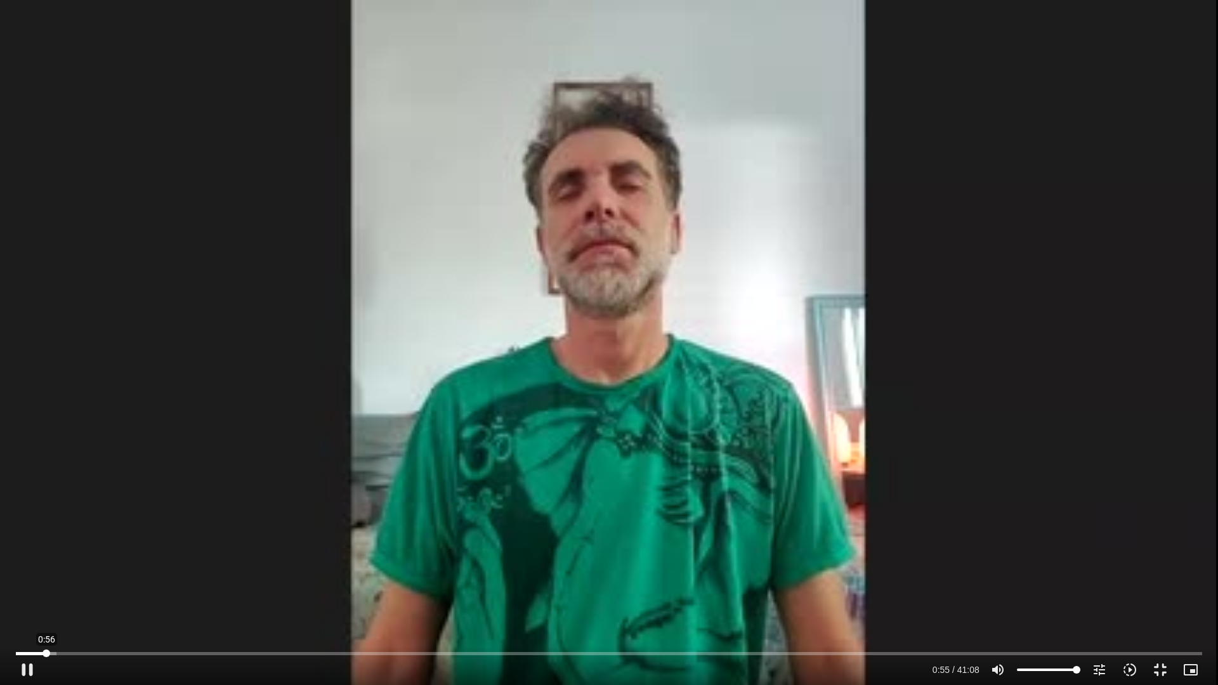
click at [46, 594] on input "Seek" at bounding box center [609, 654] width 1186 height 8
click at [60, 594] on input "Seek" at bounding box center [609, 654] width 1186 height 8
click at [48, 594] on input "Seek" at bounding box center [609, 654] width 1186 height 8
click at [45, 594] on input "Seek" at bounding box center [609, 654] width 1186 height 8
click at [39, 594] on input "Seek" at bounding box center [609, 654] width 1186 height 8
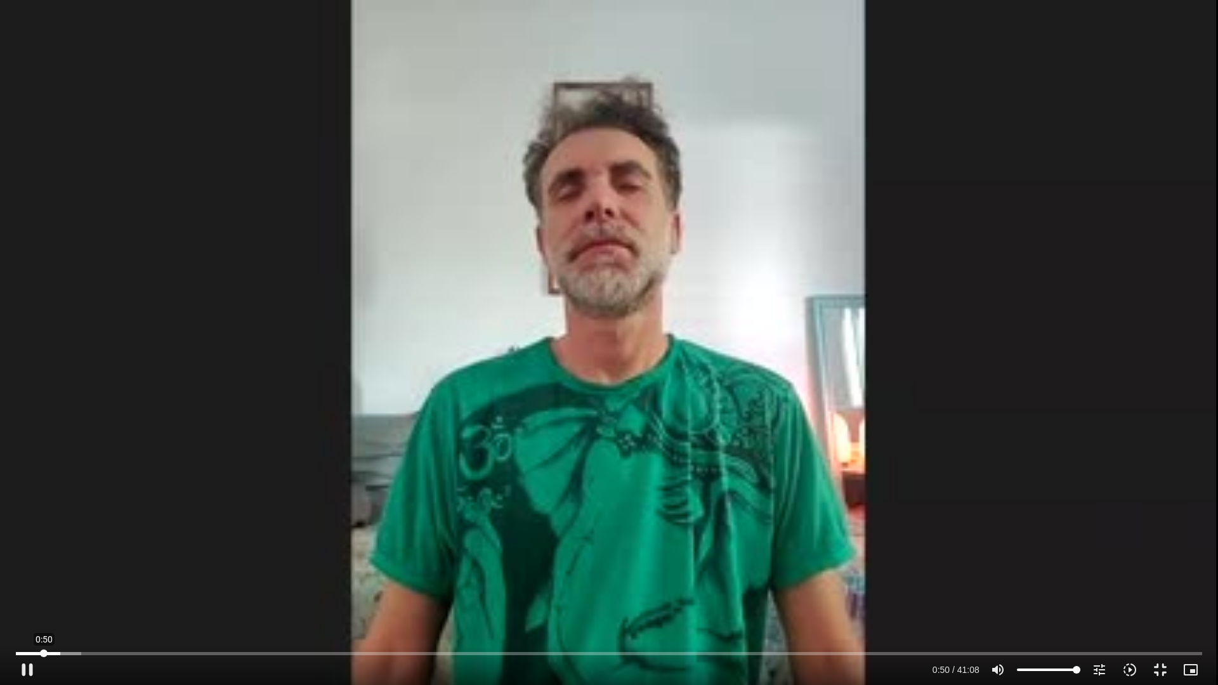
click at [44, 594] on input "Seek" at bounding box center [609, 654] width 1186 height 8
click at [98, 594] on input "Seek" at bounding box center [609, 654] width 1186 height 8
click at [292, 594] on div "Skip Ad 8:26 pause 23:06 / 41:08 volume_up Mute tune Resolution Auto 240p slow_…" at bounding box center [609, 664] width 1194 height 41
click at [294, 594] on input "Seek" at bounding box center [609, 654] width 1186 height 8
click at [156, 594] on input "Seek" at bounding box center [609, 654] width 1186 height 8
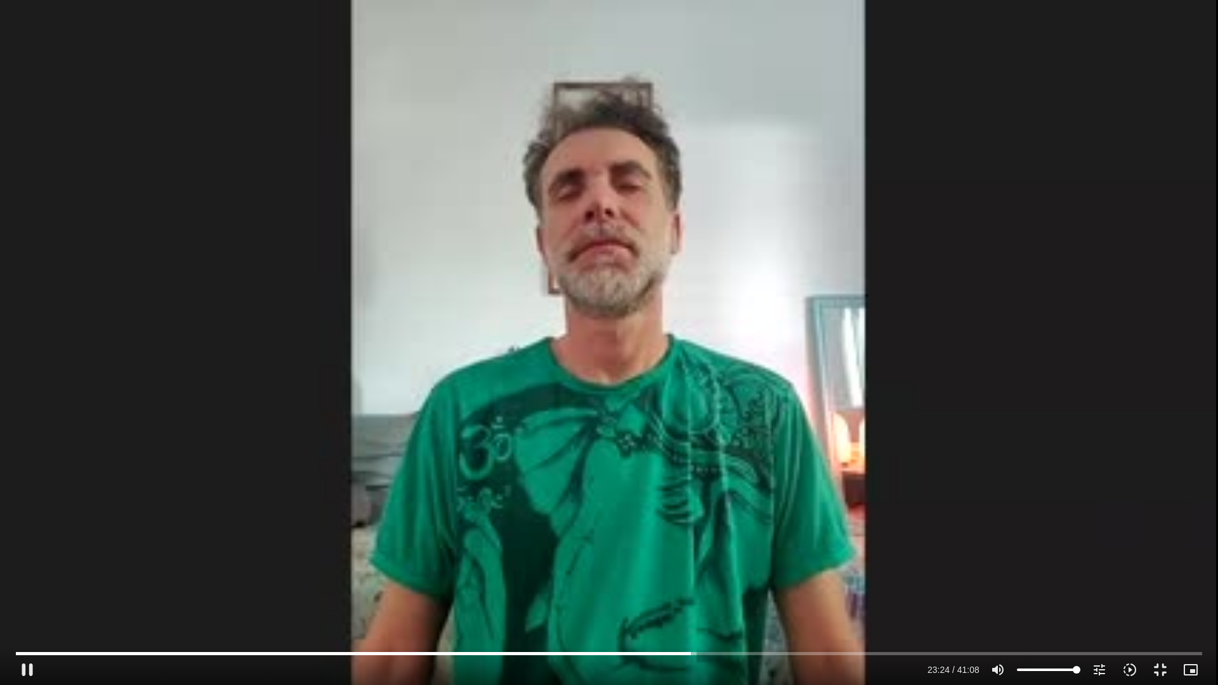
drag, startPoint x: 931, startPoint y: 158, endPoint x: 914, endPoint y: 151, distance: 19.1
click at [915, 157] on div "Skip Ad 4:45 pause 23:24 / 41:08 volume_up Mute tune Resolution Auto 240p slow_…" at bounding box center [609, 342] width 1218 height 685
type input "1404.975613"
click at [1155, 594] on button "fullscreen_exit" at bounding box center [1160, 670] width 30 height 30
